Goal: Task Accomplishment & Management: Manage account settings

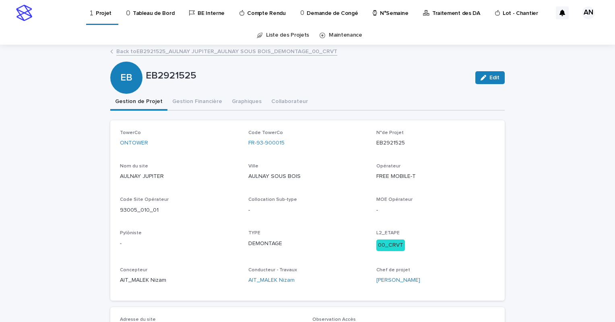
scroll to position [40, 0]
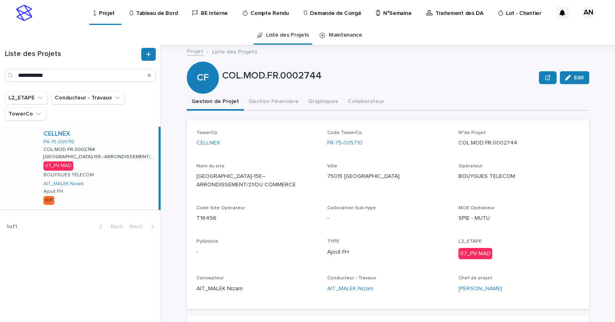
click at [151, 75] on icon "Search" at bounding box center [149, 75] width 3 height 5
click at [130, 76] on input "Search" at bounding box center [80, 75] width 151 height 13
paste input "**********"
type input "**********"
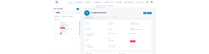
scroll to position [201, 0]
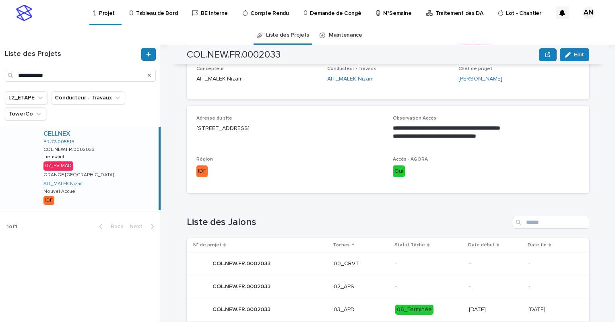
drag, startPoint x: 315, startPoint y: 125, endPoint x: 193, endPoint y: 135, distance: 122.8
click at [193, 135] on div "**********" at bounding box center [388, 149] width 403 height 87
copy p "76 Rue des Grands Champs, 77127 LIEUSAINT"
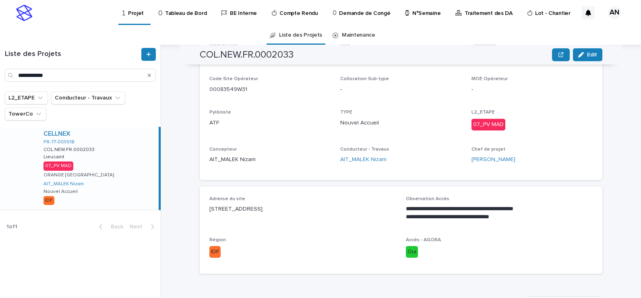
scroll to position [0, 0]
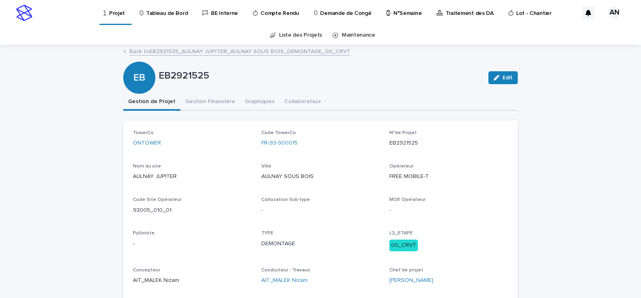
click at [250, 54] on link "Back to EB2921525_AULNAY JUPITER_AULNAY SOUS BOIS_DEMONTAGE_00_CRVT" at bounding box center [239, 50] width 221 height 9
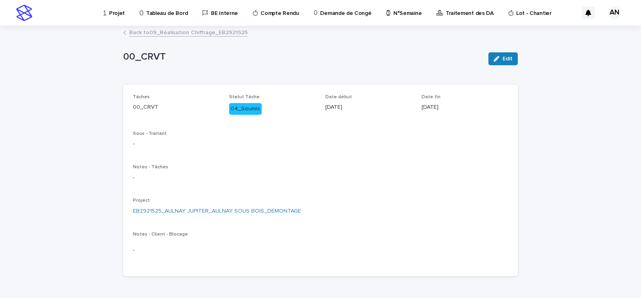
click at [209, 32] on link "Back to 09_Réalisation Chiffrage_EB2921525" at bounding box center [188, 31] width 118 height 9
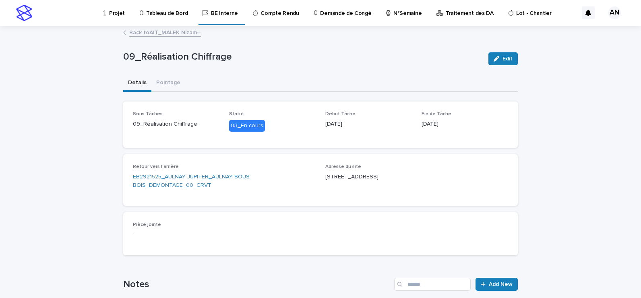
click at [163, 35] on link "Back to AIT_MALEK Nizam--" at bounding box center [165, 31] width 72 height 9
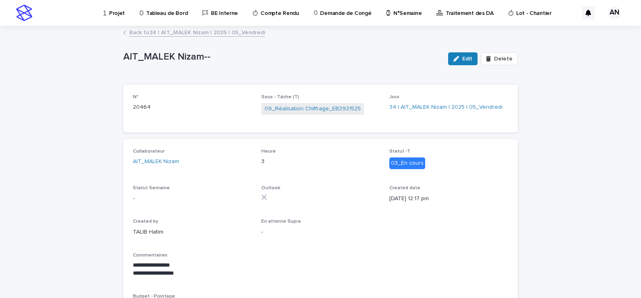
scroll to position [40, 0]
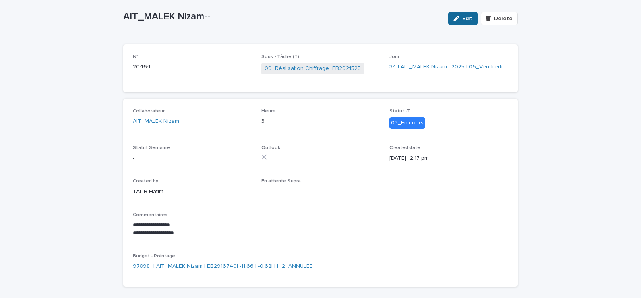
click at [458, 19] on icon "button" at bounding box center [456, 19] width 6 height 6
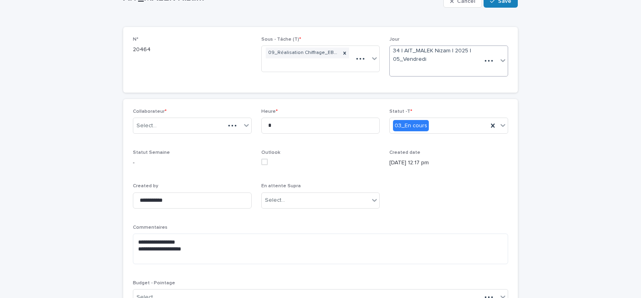
scroll to position [60, 0]
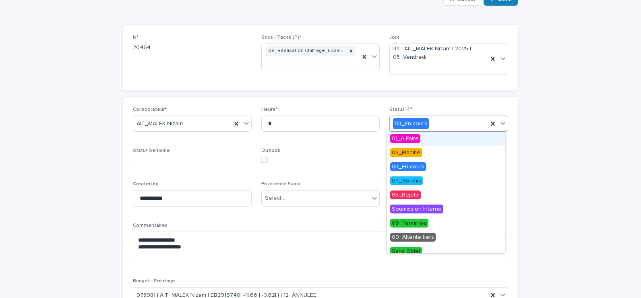
click at [500, 124] on icon at bounding box center [502, 123] width 5 height 3
click at [428, 223] on div "06_Terminée" at bounding box center [446, 224] width 118 height 14
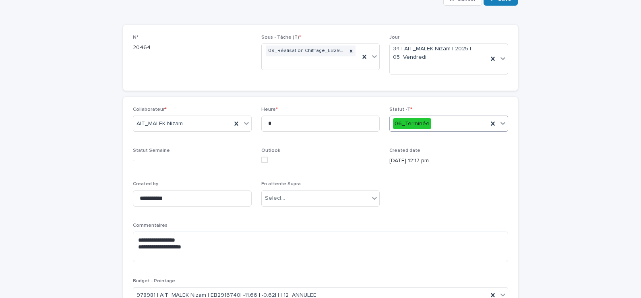
scroll to position [0, 0]
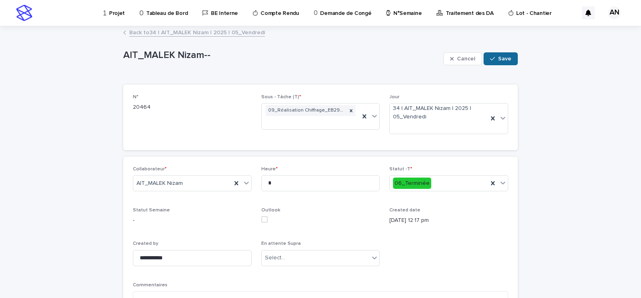
click at [501, 57] on span "Save" at bounding box center [504, 59] width 13 height 6
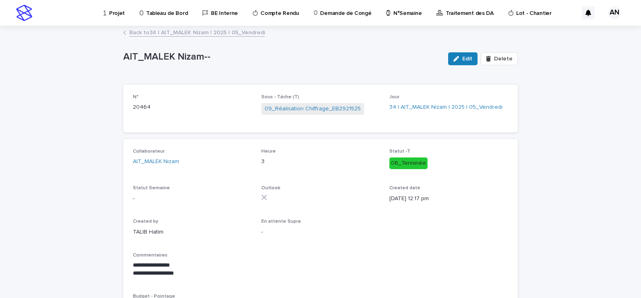
click at [229, 35] on link "Back to 34 | AIT_MALEK Nizam | 2025 | 05_Vendredi" at bounding box center [197, 31] width 136 height 9
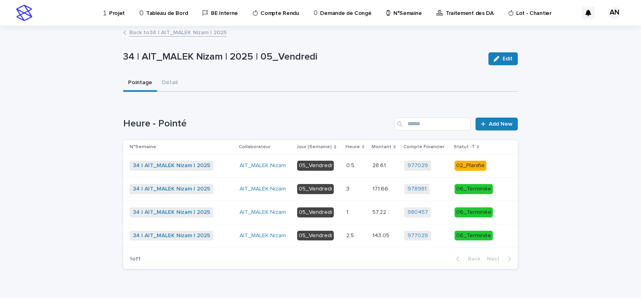
click at [211, 33] on link "Back to 34 | AIT_MALEK Nizam | 2025" at bounding box center [177, 31] width 97 height 9
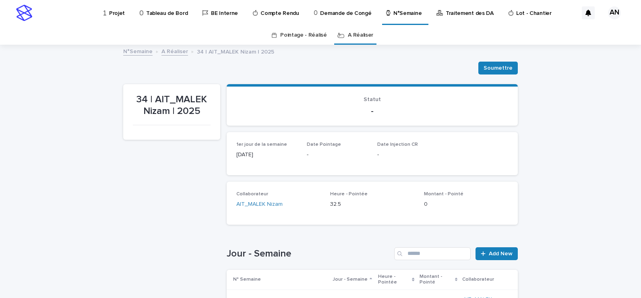
click at [356, 35] on link "A Réaliser" at bounding box center [360, 35] width 25 height 19
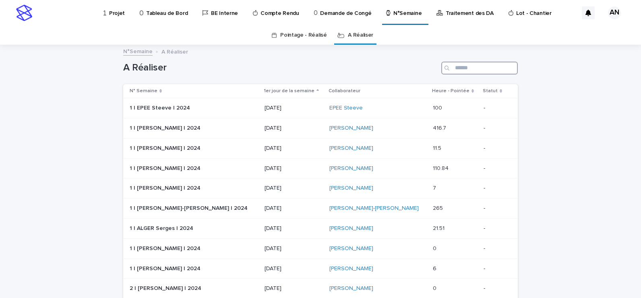
click at [457, 73] on input "Search" at bounding box center [479, 68] width 76 height 13
type input "*****"
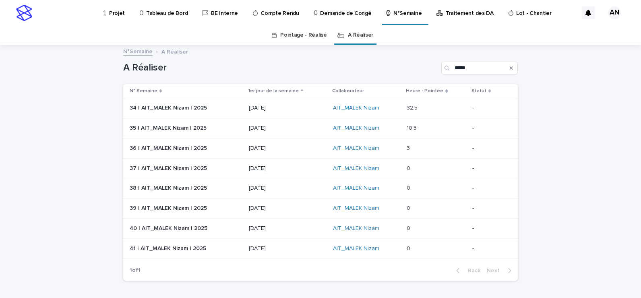
click at [431, 129] on p at bounding box center [436, 128] width 59 height 7
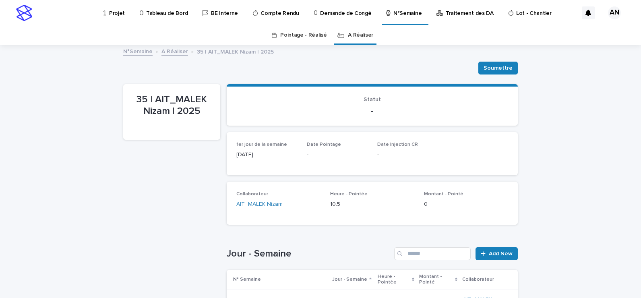
scroll to position [121, 0]
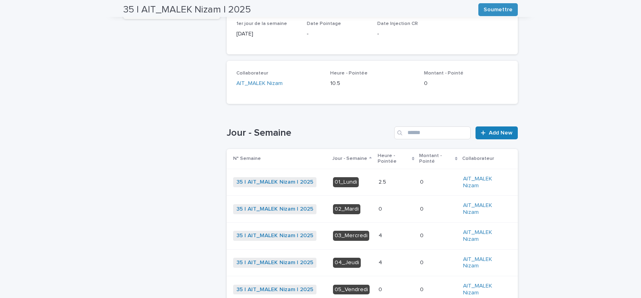
click at [391, 181] on p at bounding box center [395, 182] width 35 height 7
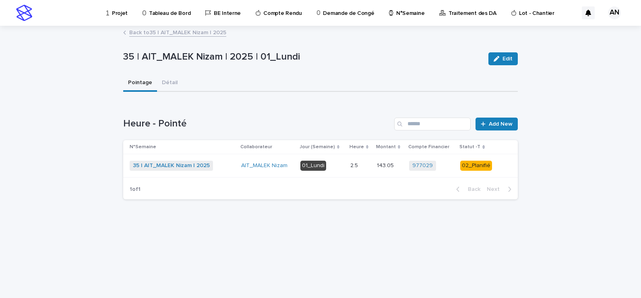
click at [339, 170] on p "01_Lundi" at bounding box center [321, 166] width 43 height 10
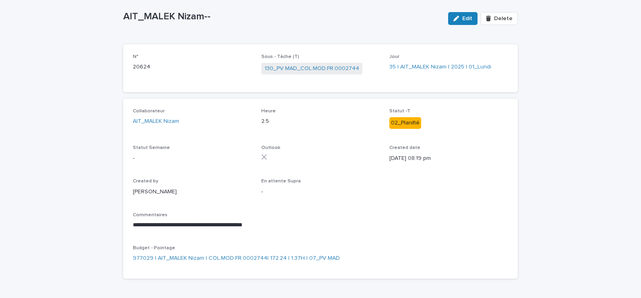
scroll to position [68, 0]
